Goal: Task Accomplishment & Management: Complete application form

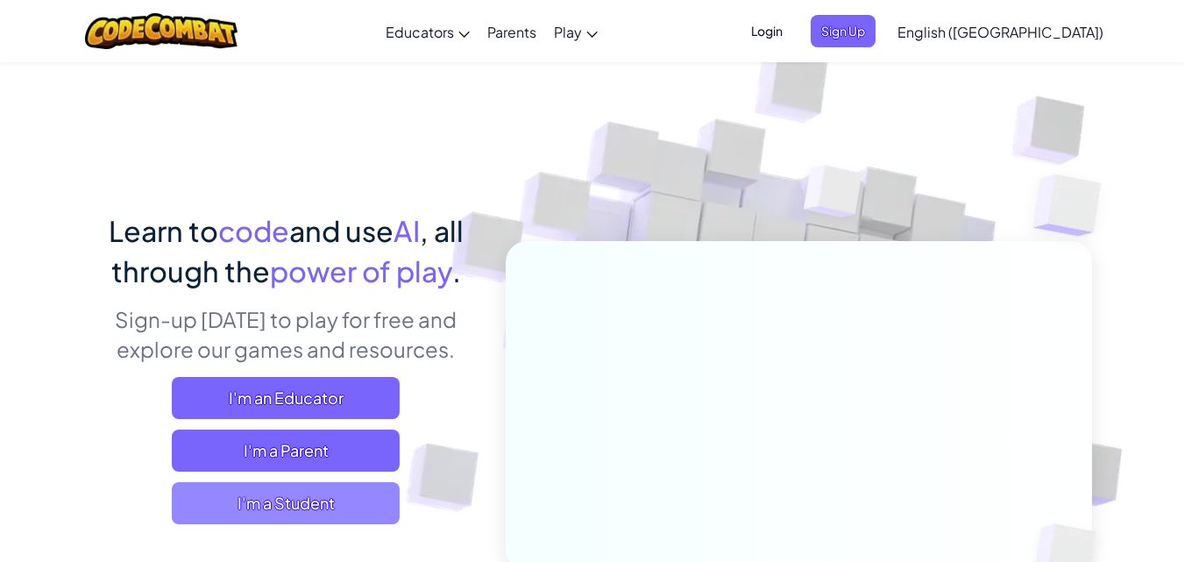
click at [331, 486] on span "I'm a Student" at bounding box center [286, 503] width 228 height 42
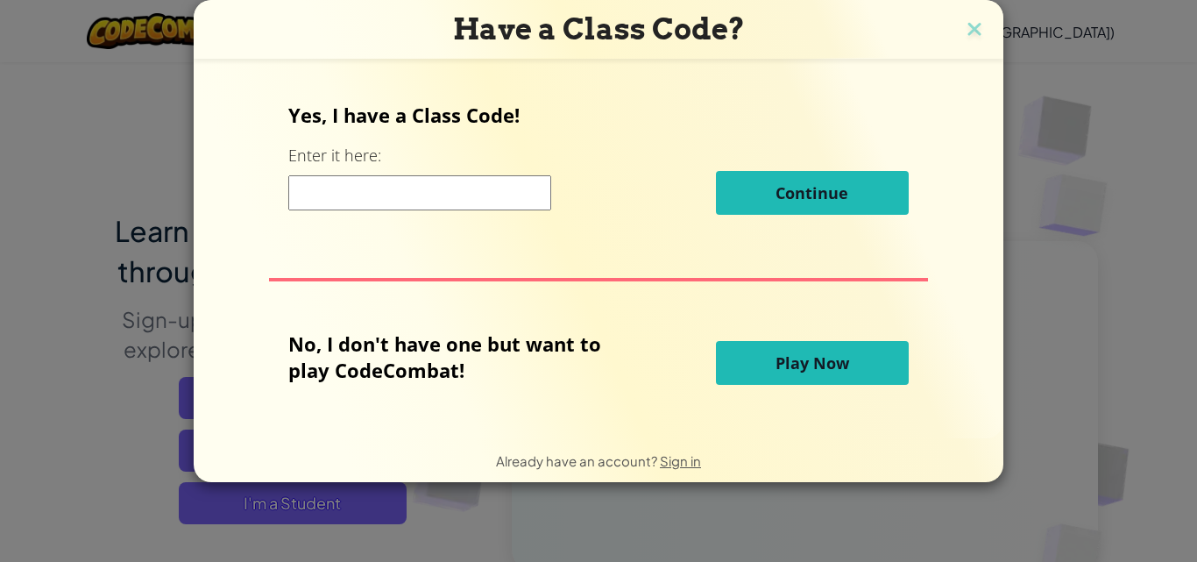
click at [384, 194] on input at bounding box center [419, 192] width 263 height 35
click at [776, 339] on div "No, I don't have one but want to play CodeCombat! Play Now" at bounding box center [598, 362] width 620 height 65
click at [776, 360] on span "Play Now" at bounding box center [813, 362] width 74 height 21
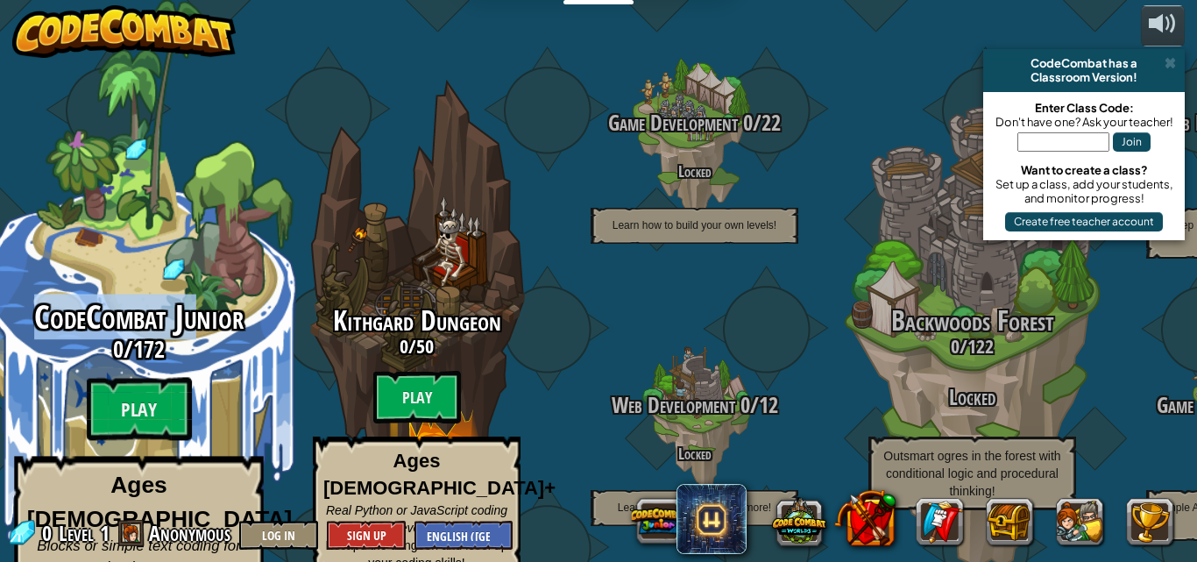
click at [193, 271] on div "CodeCombat Junior 0 / 172 Play Ages [DEMOGRAPHIC_DATA] Blocks or simple text co…" at bounding box center [138, 333] width 333 height 667
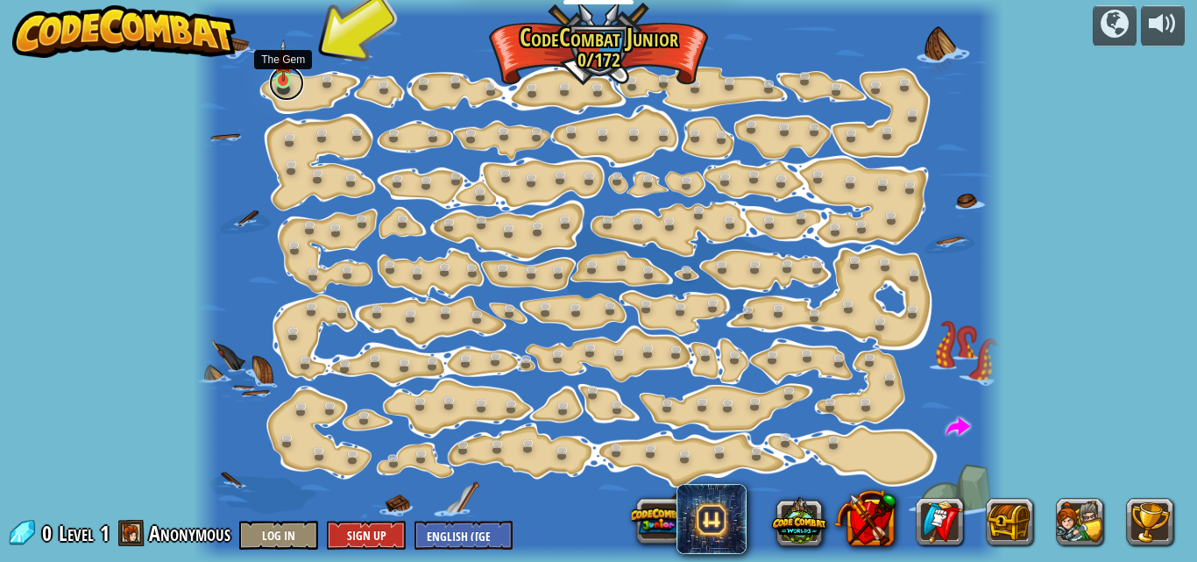
click at [299, 78] on link at bounding box center [286, 83] width 35 height 35
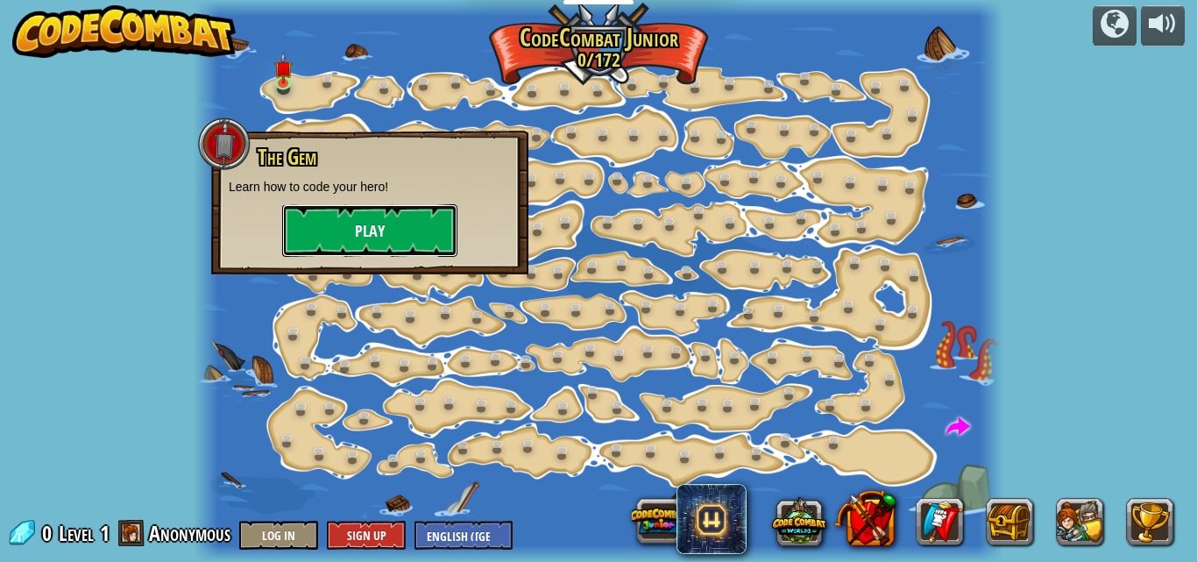
click at [392, 223] on button "Play" at bounding box center [369, 230] width 175 height 53
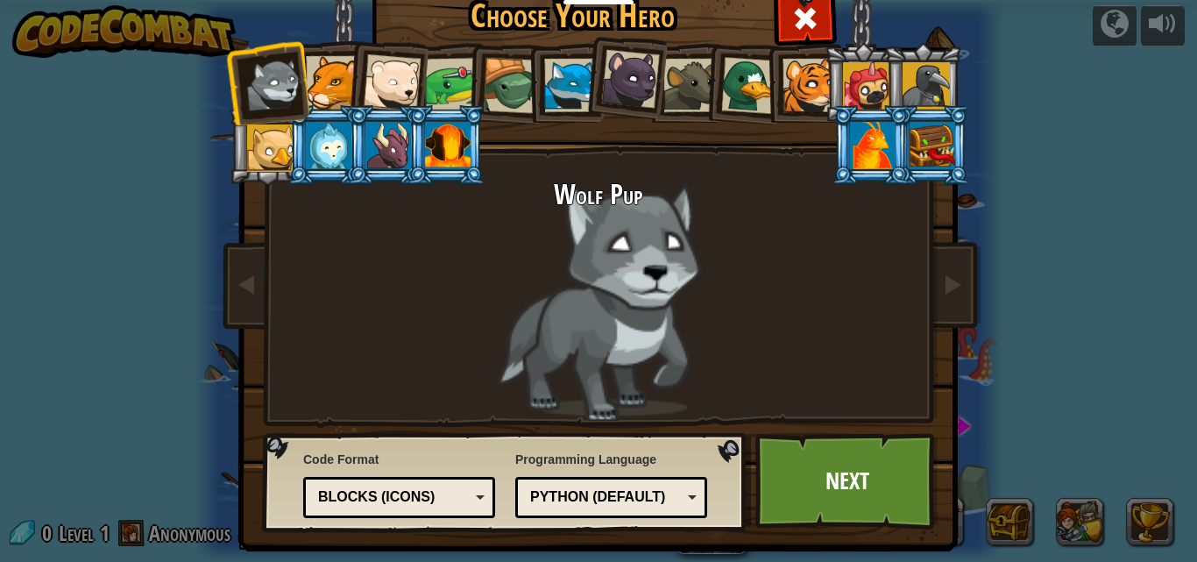
click at [323, 69] on div at bounding box center [332, 82] width 53 height 53
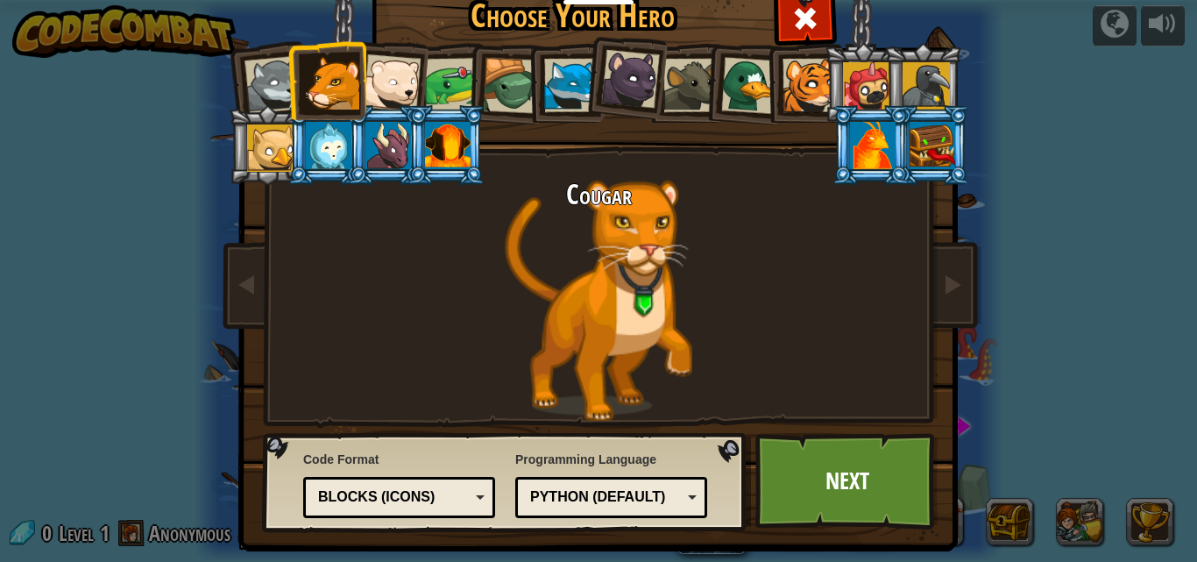
click at [329, 139] on div at bounding box center [329, 145] width 46 height 47
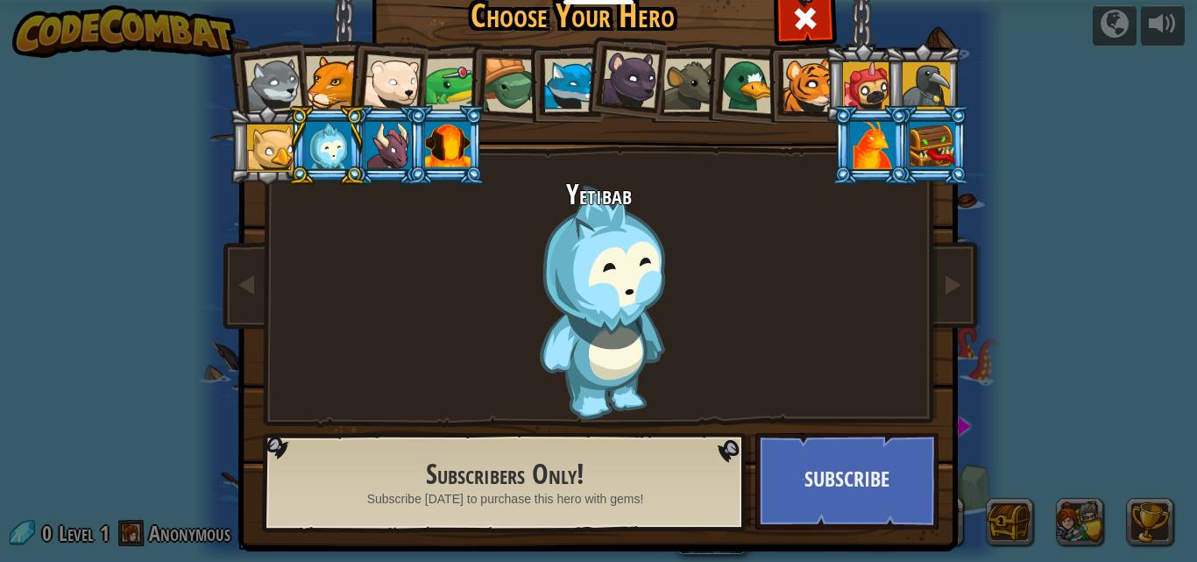
click at [408, 149] on li at bounding box center [446, 145] width 79 height 80
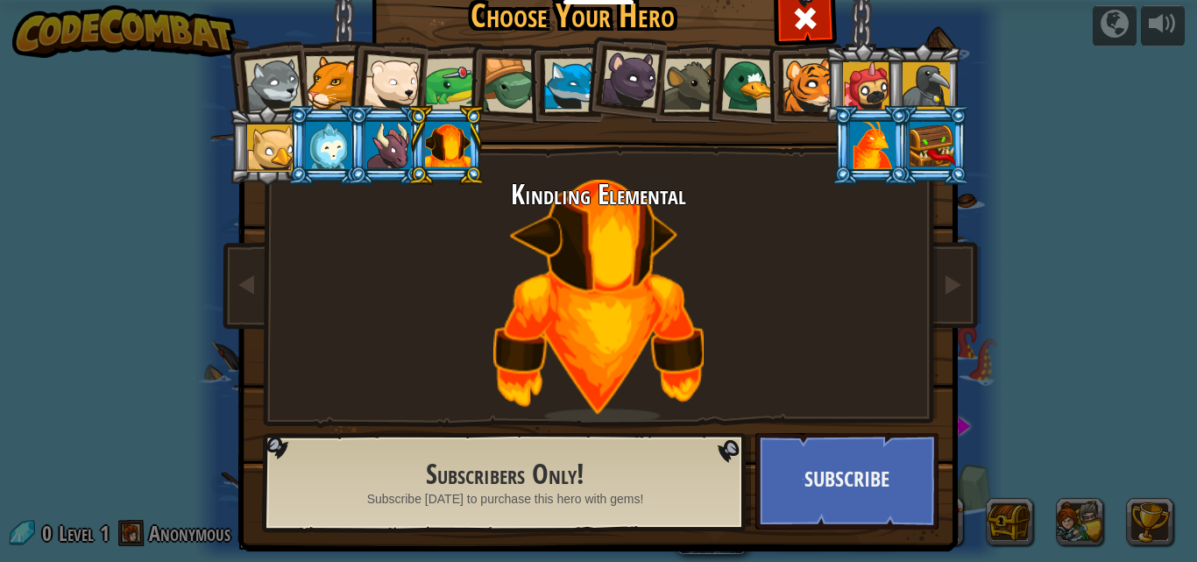
click at [348, 88] on li at bounding box center [387, 80] width 86 height 86
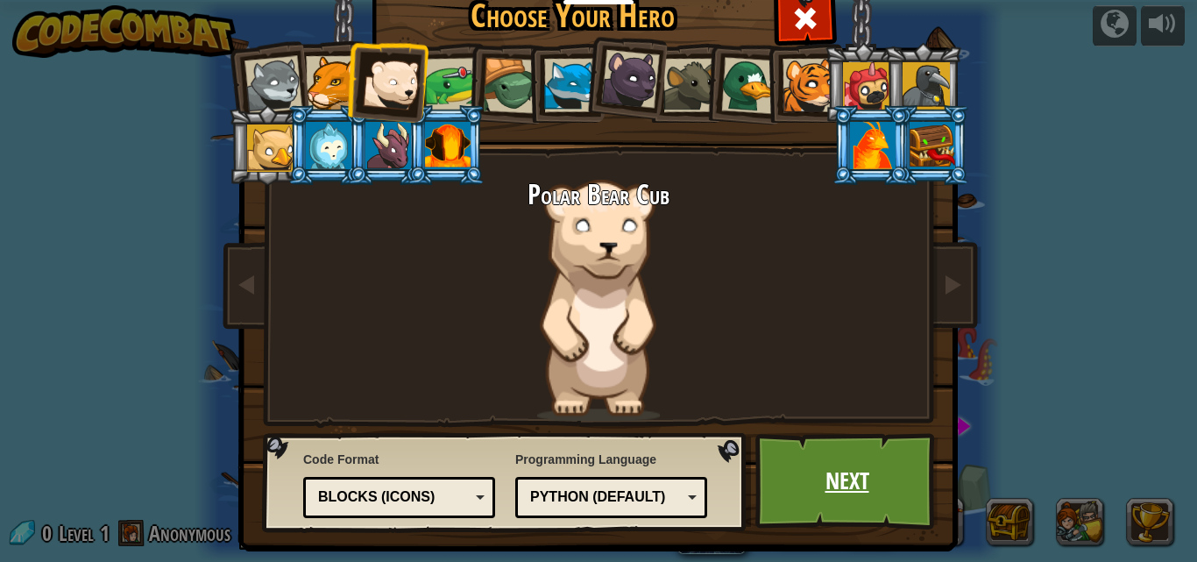
click at [892, 494] on link "Next" at bounding box center [846, 481] width 183 height 96
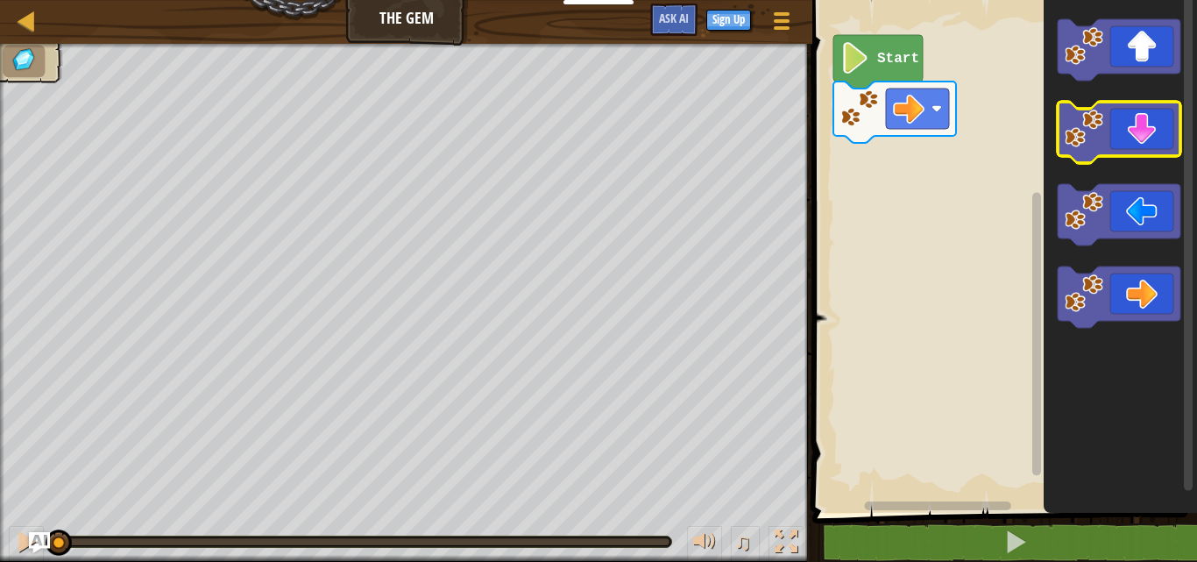
click at [1145, 145] on icon "Blockly Workspace" at bounding box center [1119, 132] width 123 height 61
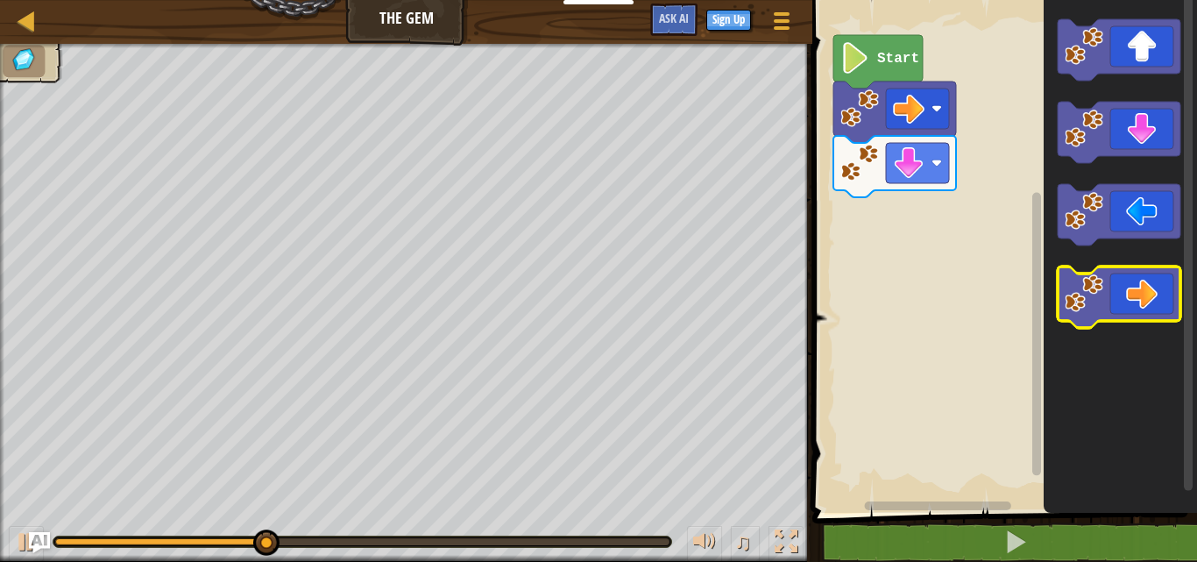
click at [1167, 305] on icon "Blockly Workspace" at bounding box center [1119, 296] width 123 height 61
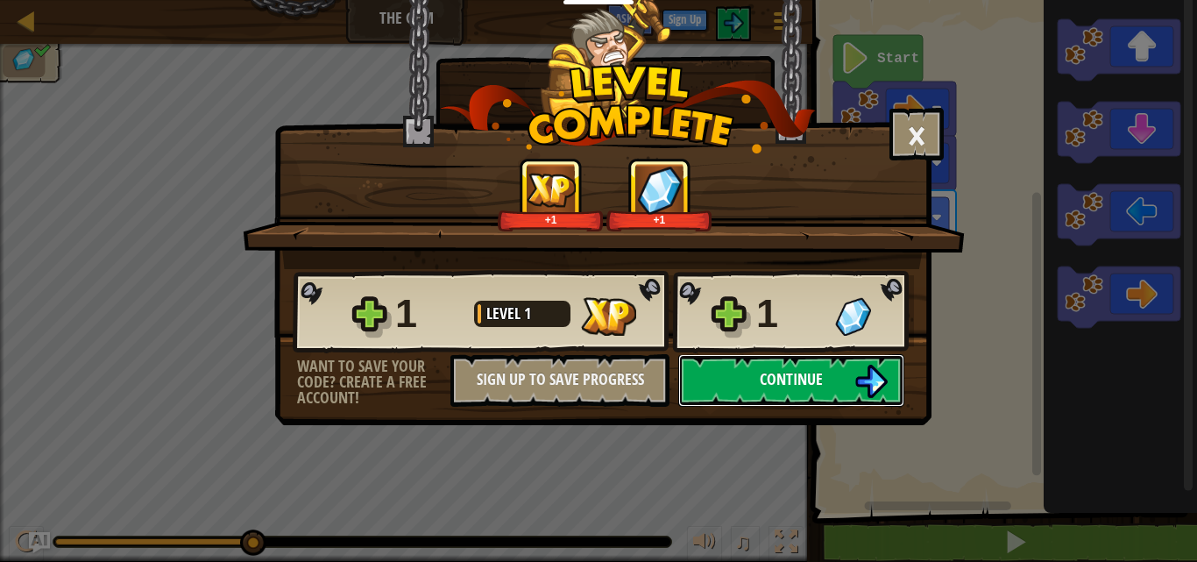
click at [757, 357] on button "Continue" at bounding box center [791, 380] width 226 height 53
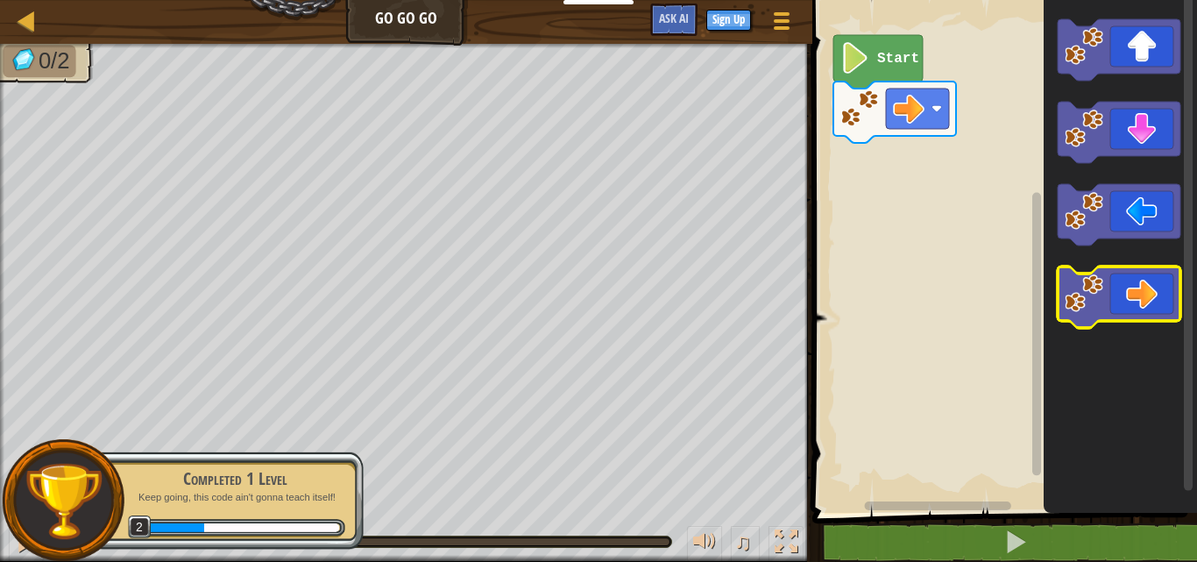
click at [1099, 277] on image "Blockly Workspace" at bounding box center [1084, 293] width 39 height 39
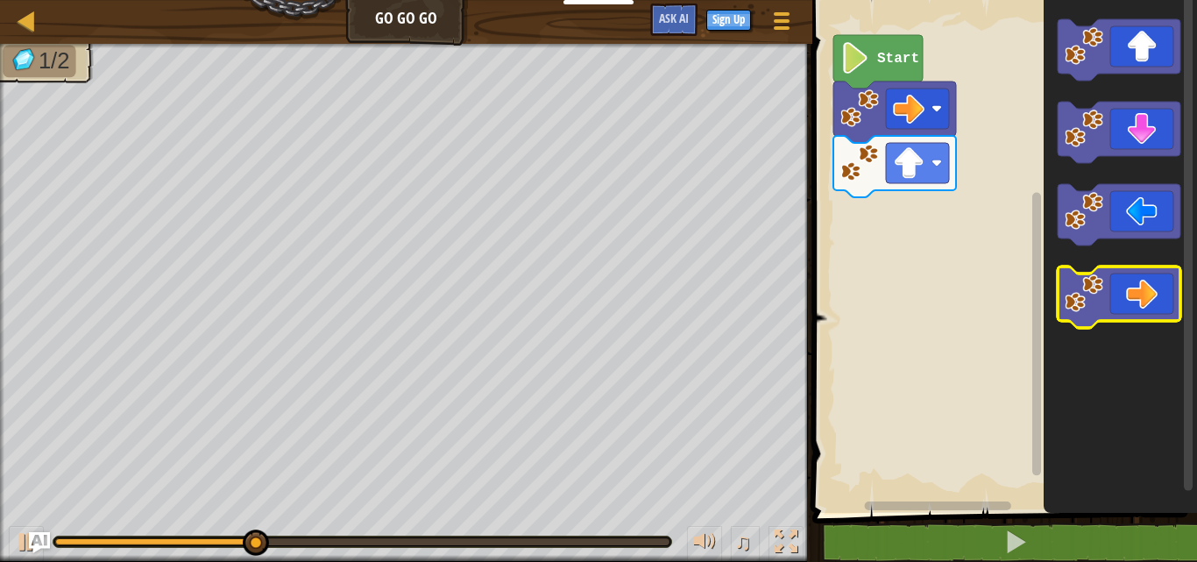
click at [1110, 286] on icon "Blockly Workspace" at bounding box center [1119, 296] width 123 height 61
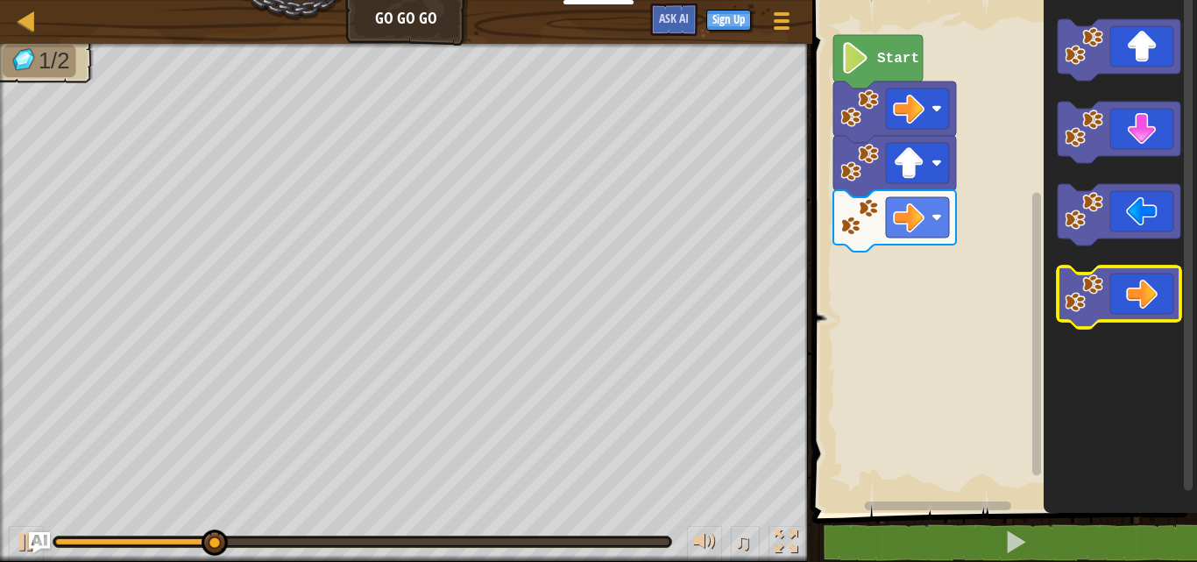
click at [1111, 286] on icon "Blockly Workspace" at bounding box center [1119, 296] width 123 height 61
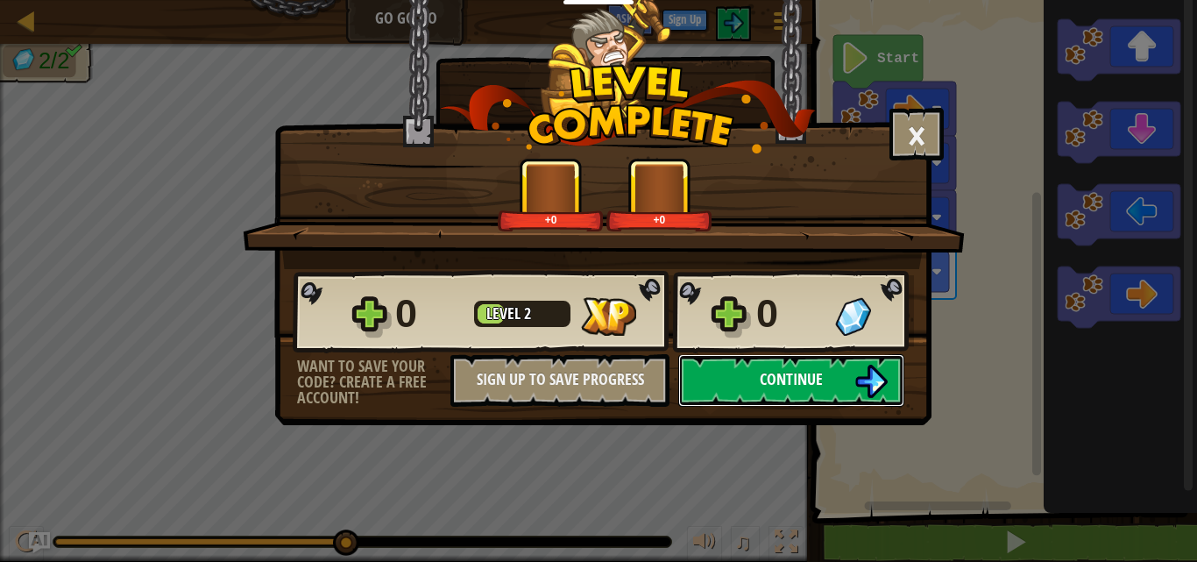
click at [791, 369] on span "Continue" at bounding box center [791, 379] width 63 height 22
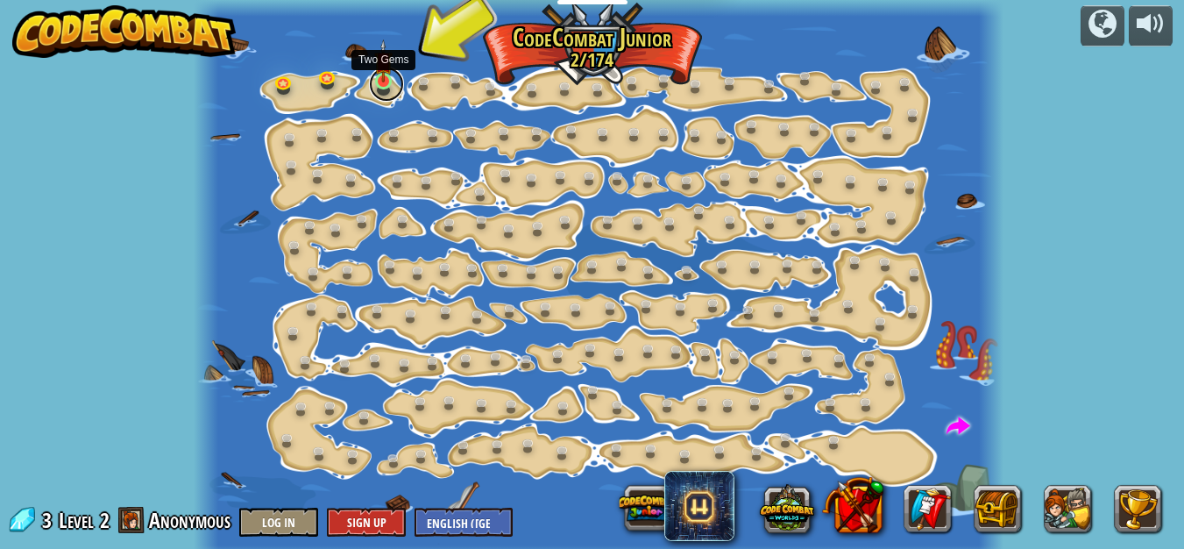
click at [388, 89] on link at bounding box center [386, 84] width 35 height 35
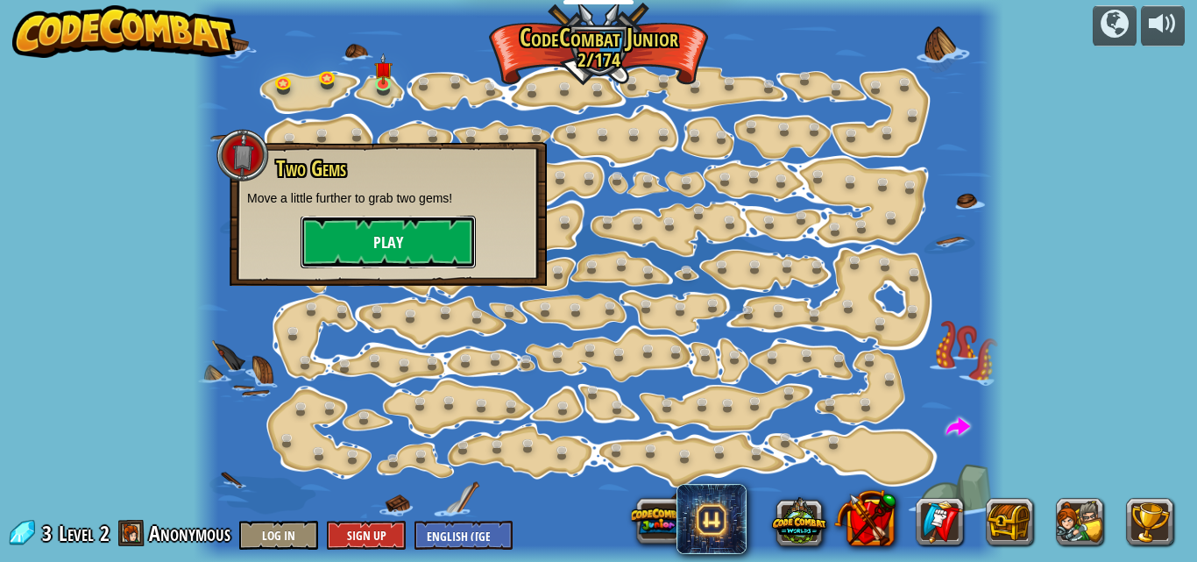
click at [446, 228] on button "Play" at bounding box center [388, 242] width 175 height 53
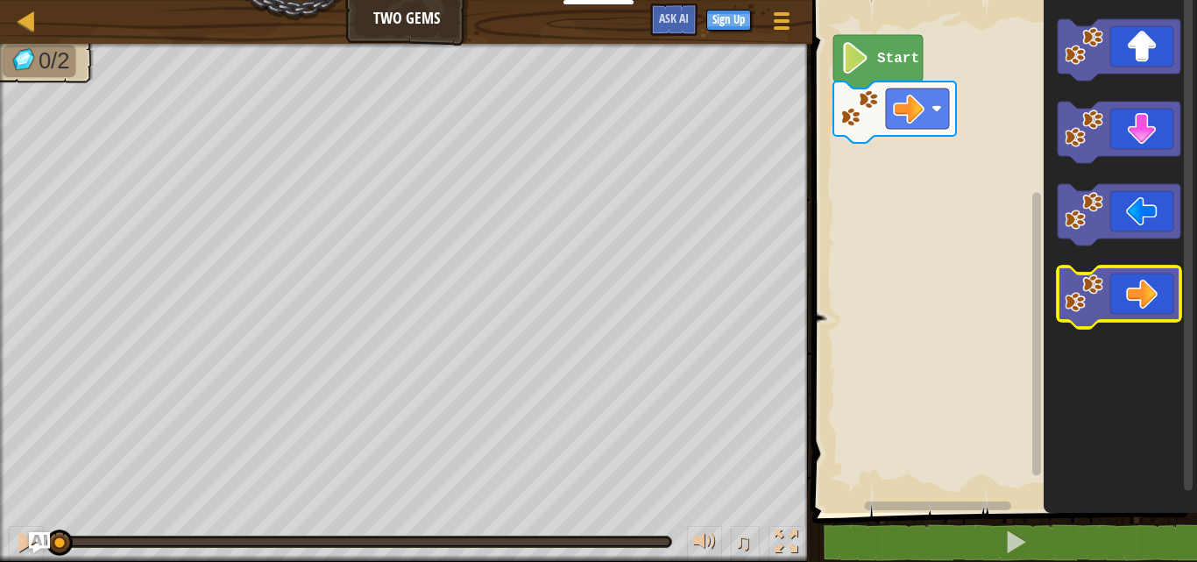
click at [1137, 286] on icon "Blockly Workspace" at bounding box center [1119, 296] width 123 height 61
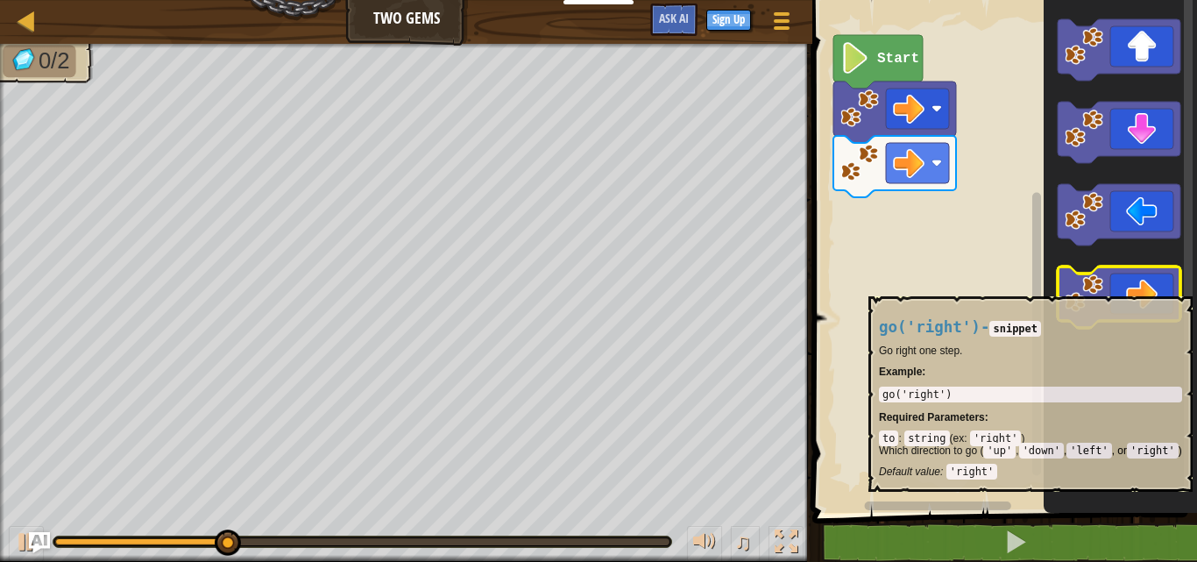
click at [1141, 289] on icon "Blockly Workspace" at bounding box center [1119, 296] width 123 height 61
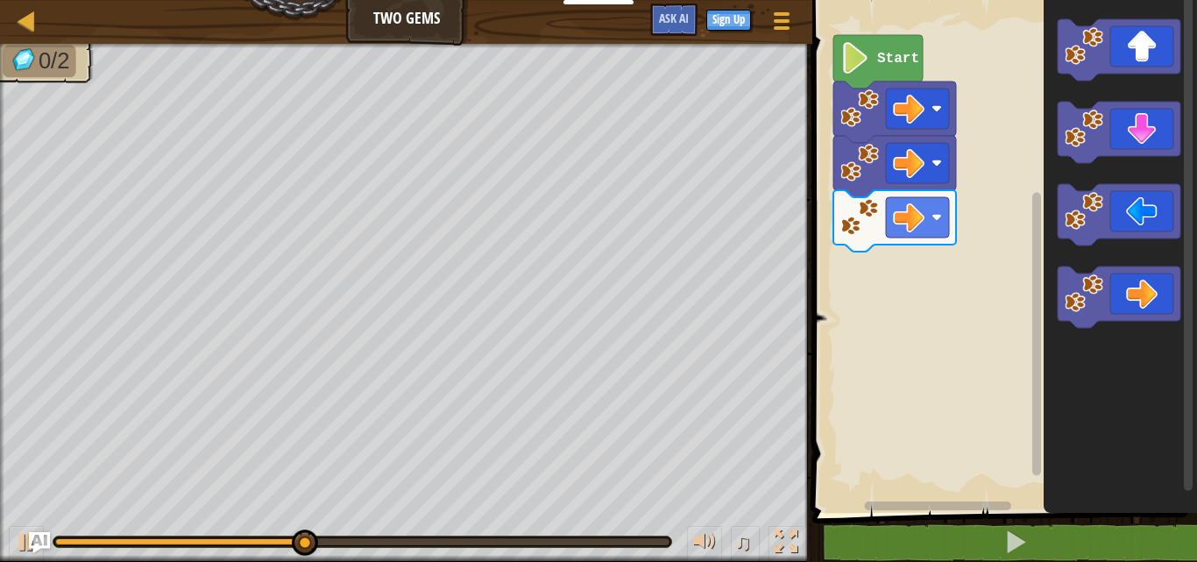
click at [1134, 168] on icon "Blockly Workspace" at bounding box center [1120, 251] width 153 height 521
click at [1127, 138] on icon "Blockly Workspace" at bounding box center [1119, 132] width 123 height 61
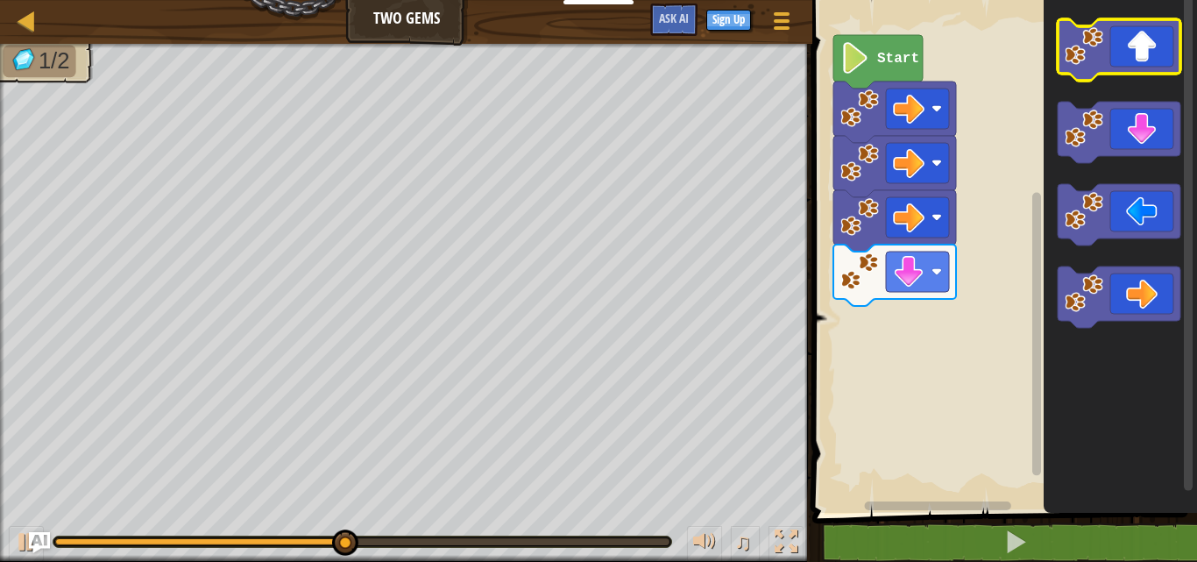
click at [1134, 44] on icon "Blockly Workspace" at bounding box center [1119, 49] width 123 height 61
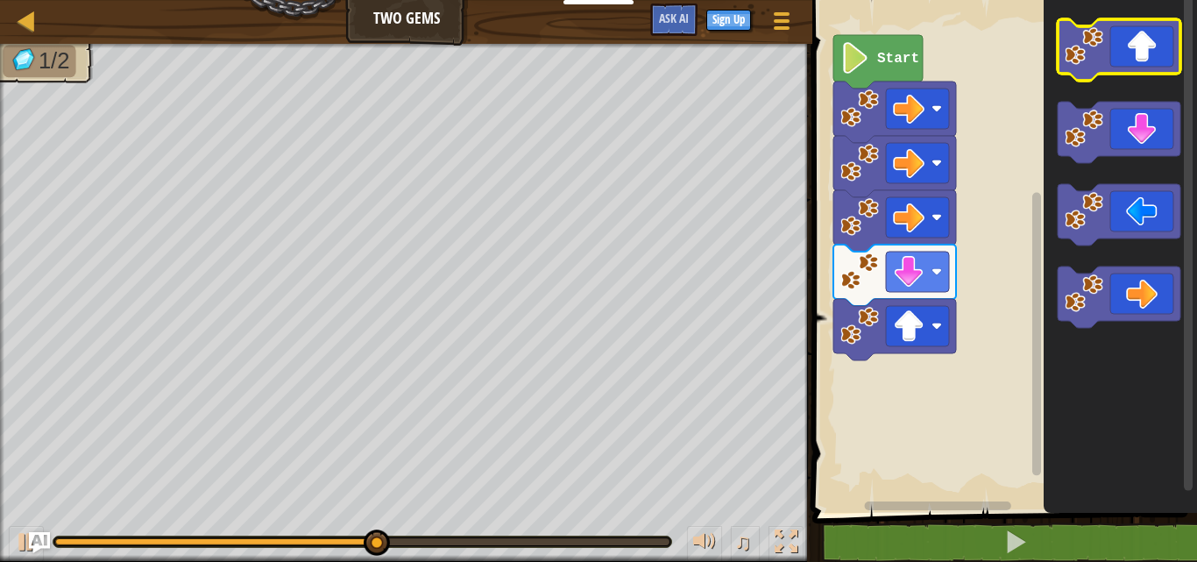
click at [1137, 41] on icon "Blockly Workspace" at bounding box center [1119, 49] width 123 height 61
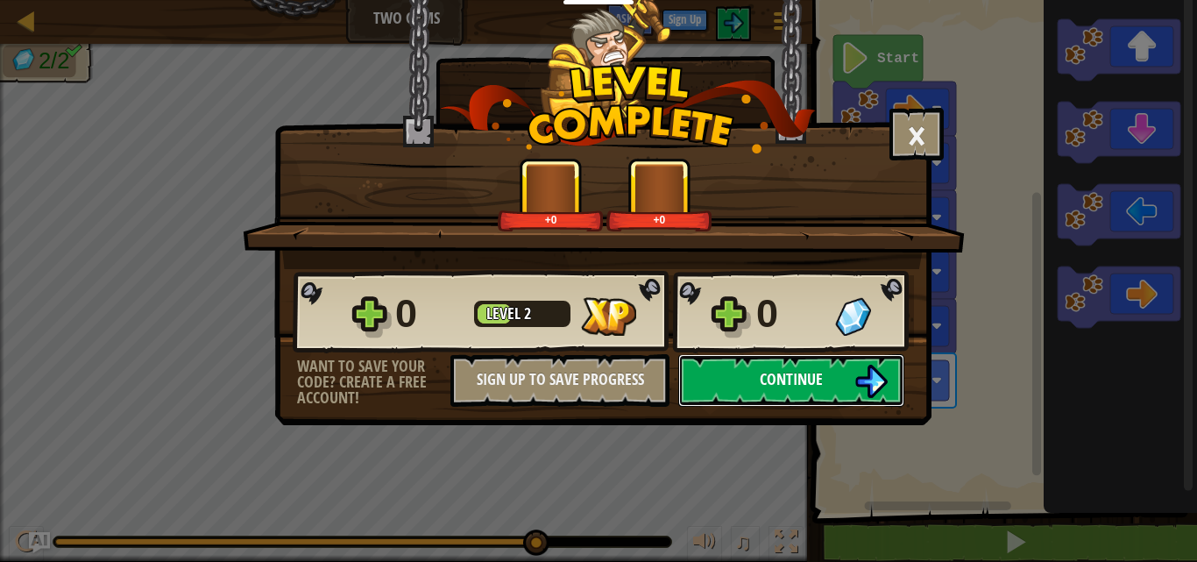
click at [753, 361] on button "Continue" at bounding box center [791, 380] width 226 height 53
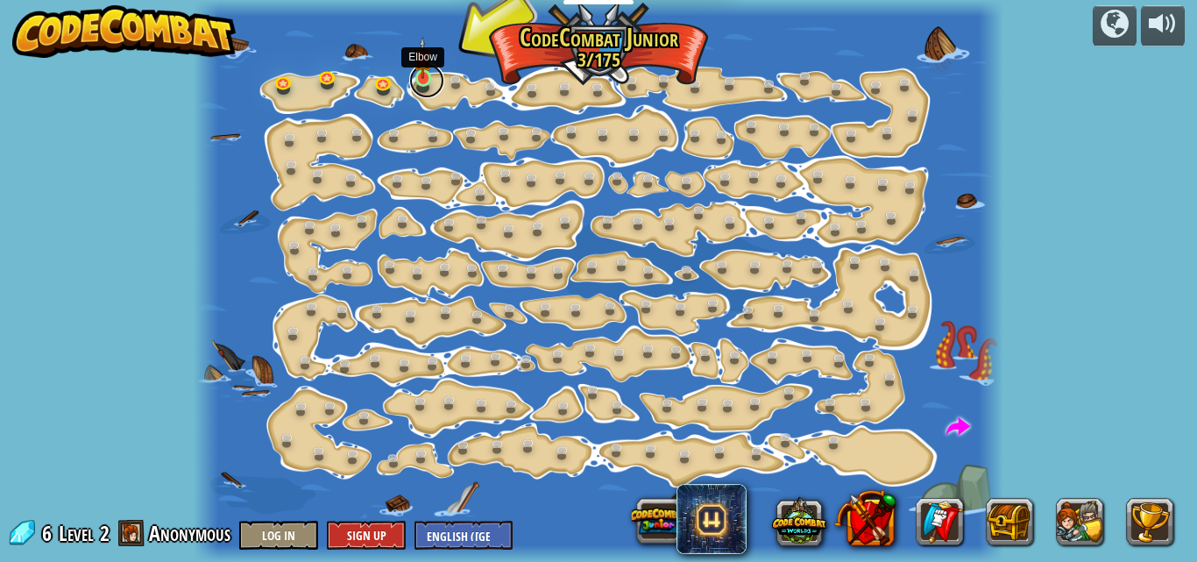
click at [434, 71] on link at bounding box center [426, 80] width 35 height 35
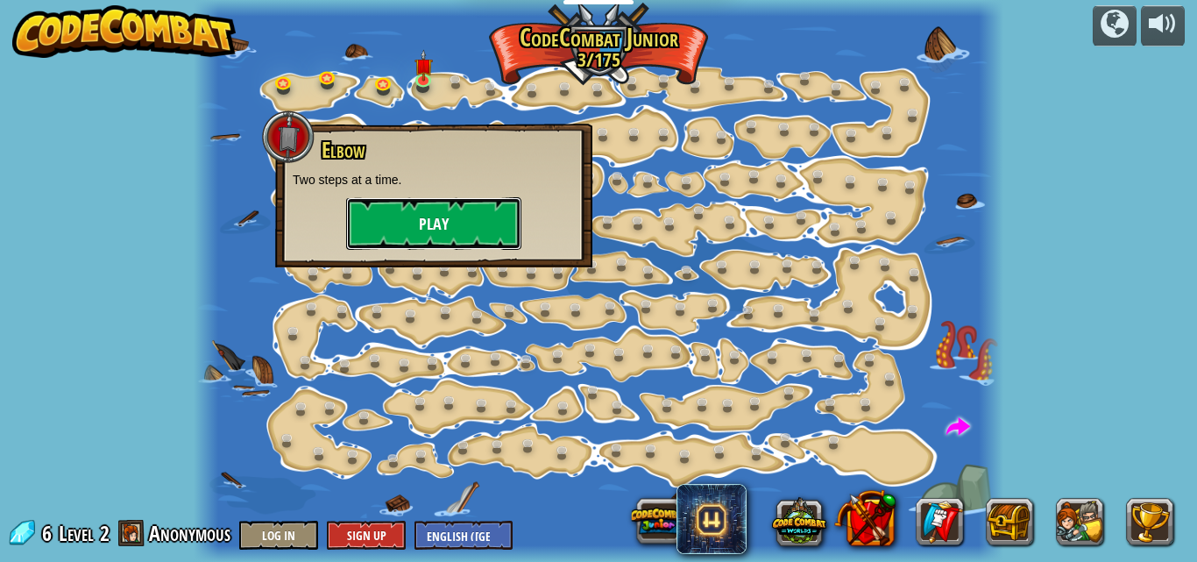
click at [485, 225] on button "Play" at bounding box center [433, 223] width 175 height 53
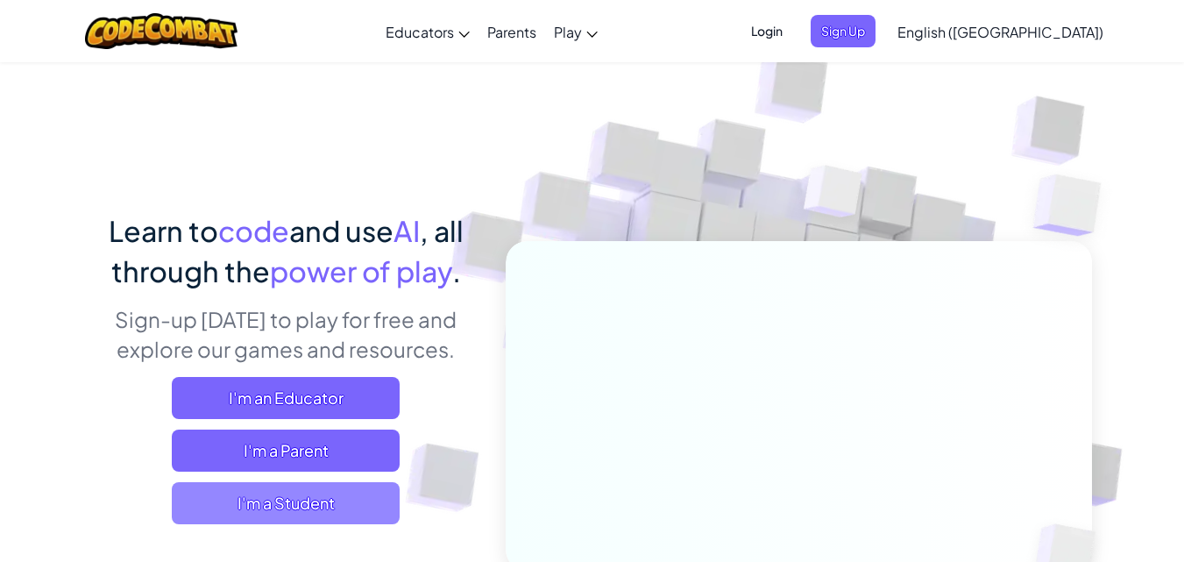
click at [387, 491] on span "I'm a Student" at bounding box center [286, 503] width 228 height 42
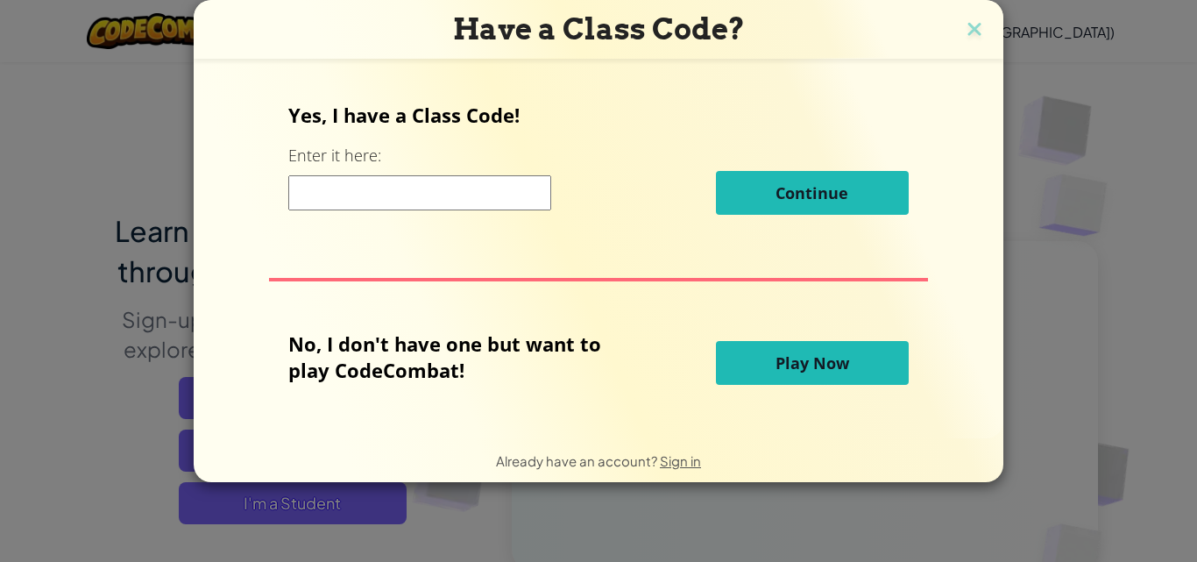
click at [392, 187] on input at bounding box center [419, 192] width 263 height 35
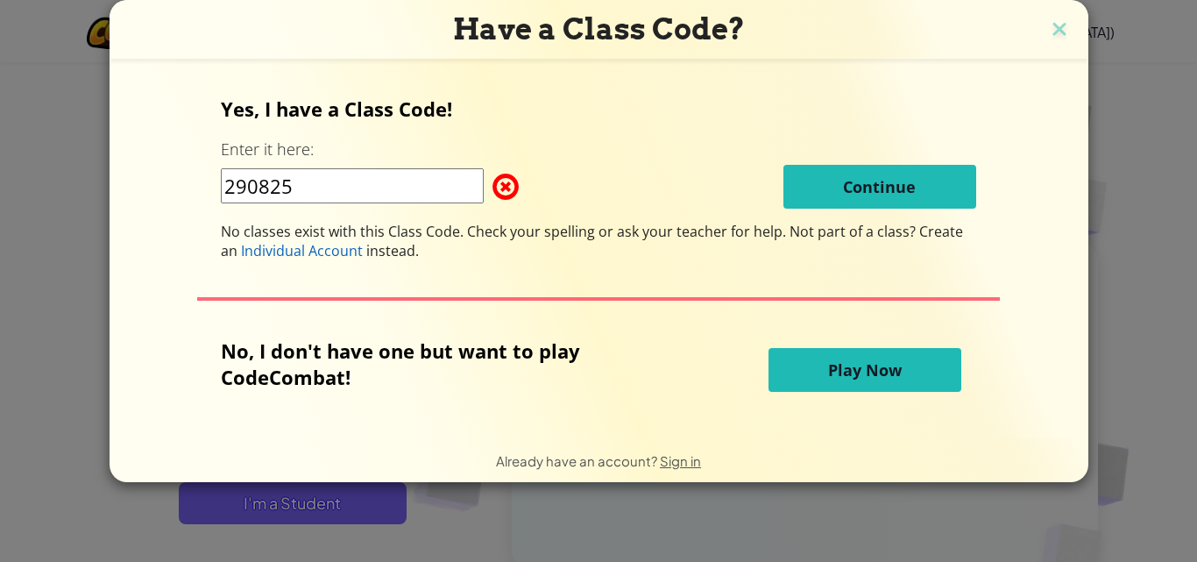
click at [424, 186] on input "290825" at bounding box center [352, 185] width 263 height 35
type input "2"
click at [426, 184] on input at bounding box center [352, 185] width 263 height 35
click at [297, 184] on input at bounding box center [352, 185] width 263 height 35
click at [372, 199] on input at bounding box center [352, 185] width 263 height 35
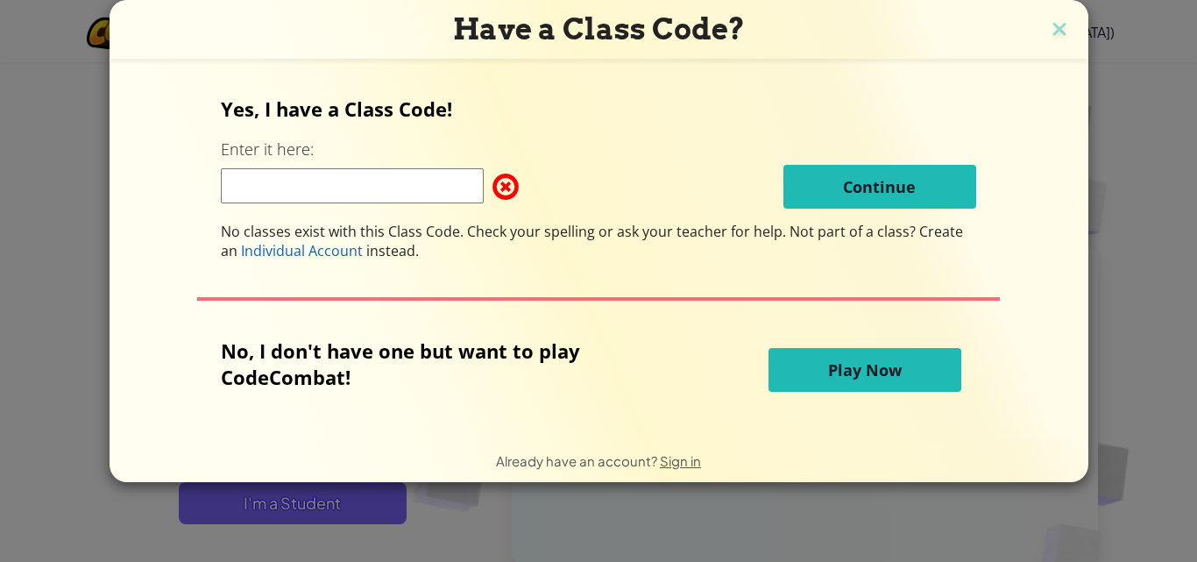
click at [338, 38] on h3 "Have a Class Code?" at bounding box center [599, 29] width 953 height 36
click at [306, 38] on h3 "Have a Class Code?" at bounding box center [599, 29] width 953 height 36
click at [306, 39] on h3 "Have a Class Code?" at bounding box center [599, 29] width 953 height 36
click at [1059, 25] on img at bounding box center [1059, 31] width 23 height 26
